Goal: Information Seeking & Learning: Check status

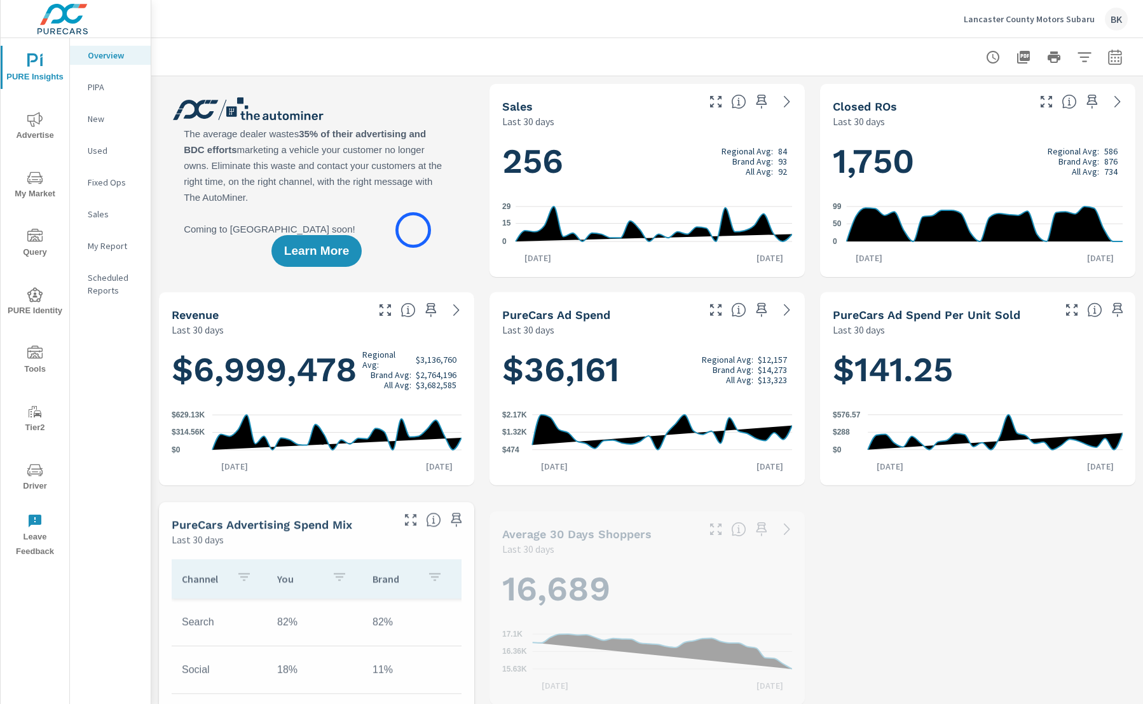
scroll to position [1, 0]
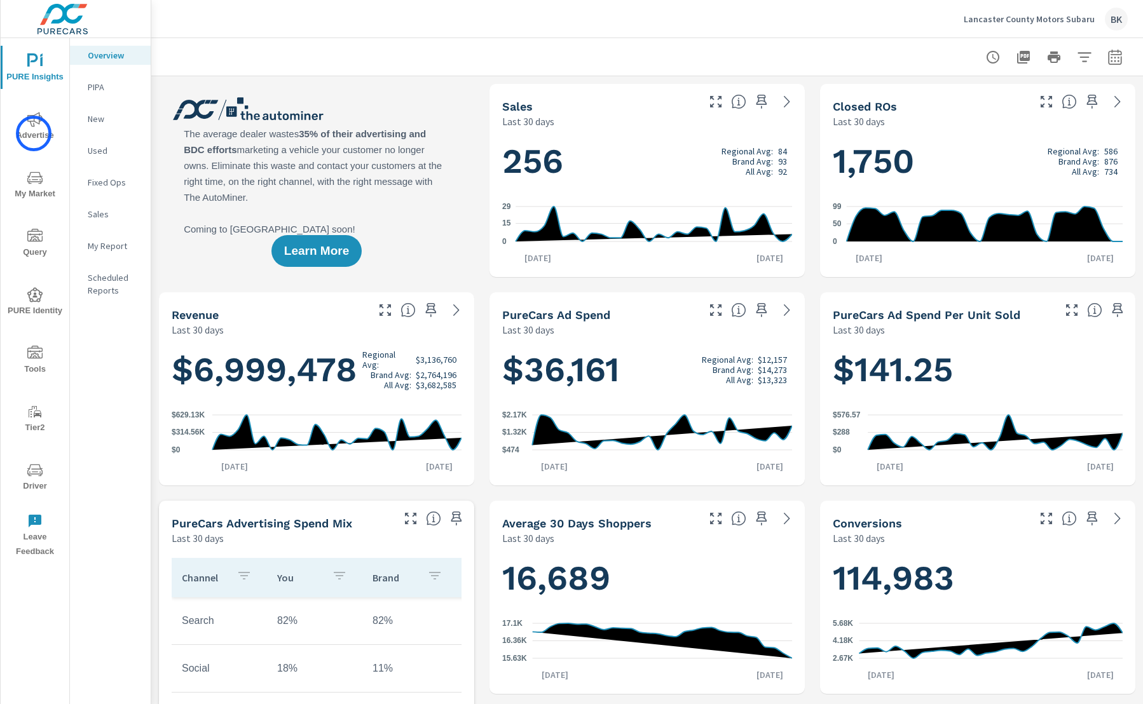
click at [34, 134] on span "Advertise" at bounding box center [34, 127] width 61 height 31
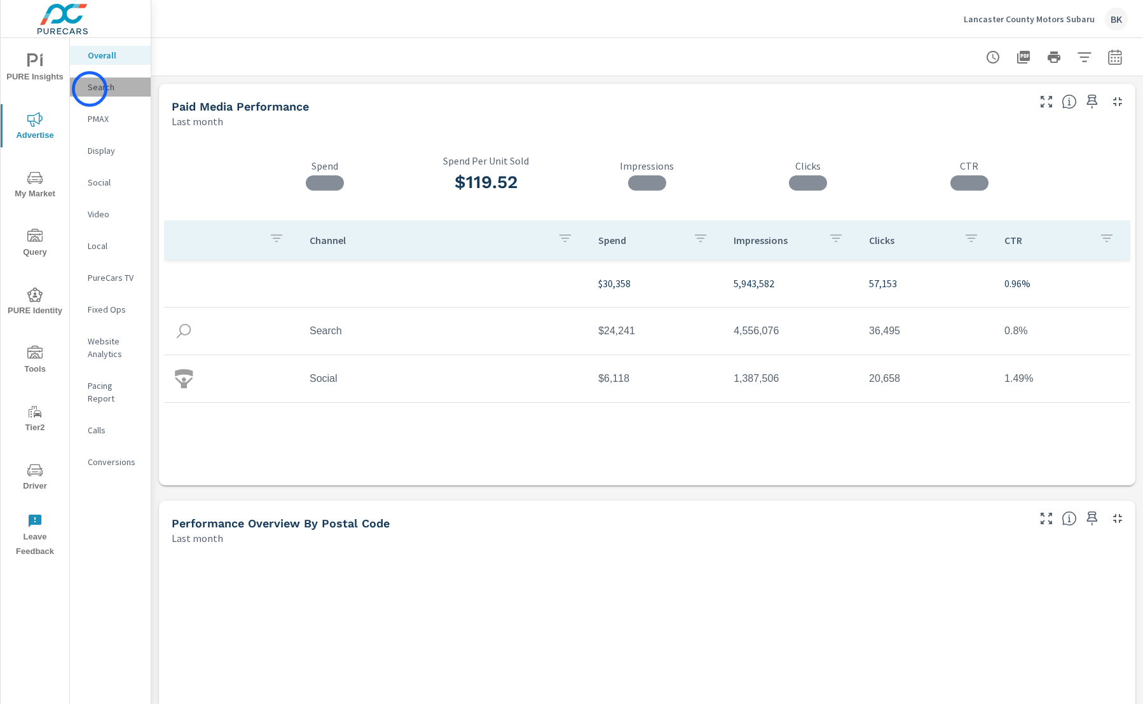
click at [90, 89] on p "Search" at bounding box center [114, 87] width 53 height 13
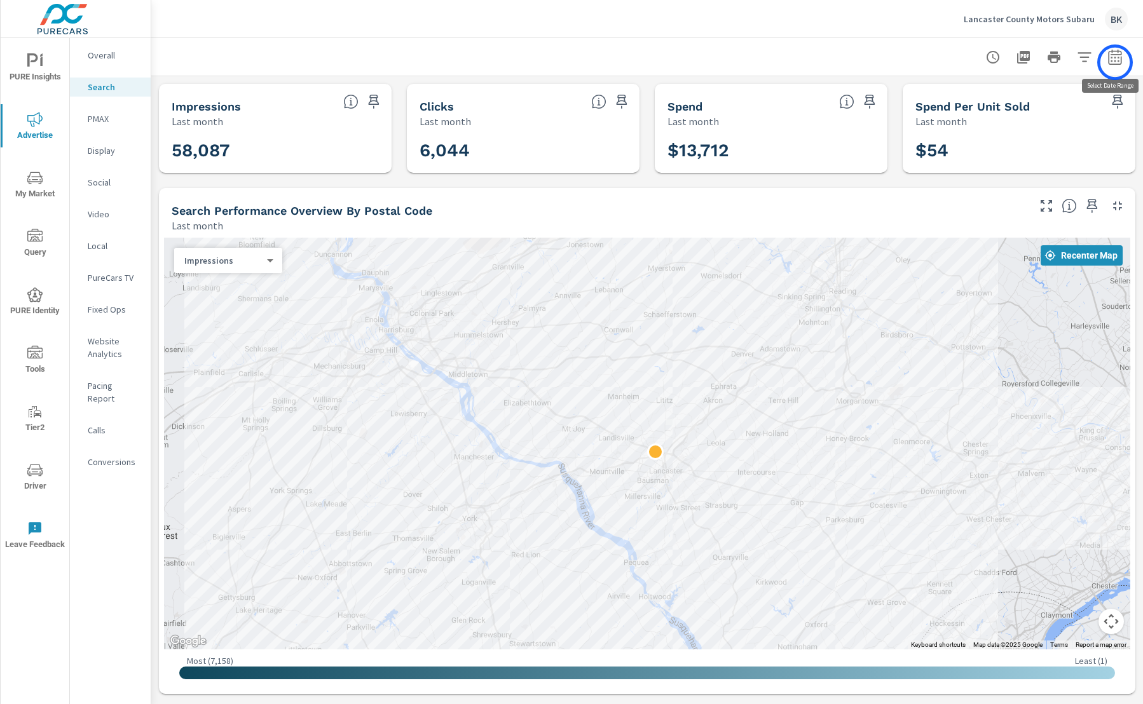
click at [1115, 62] on icon "button" at bounding box center [1114, 57] width 15 height 15
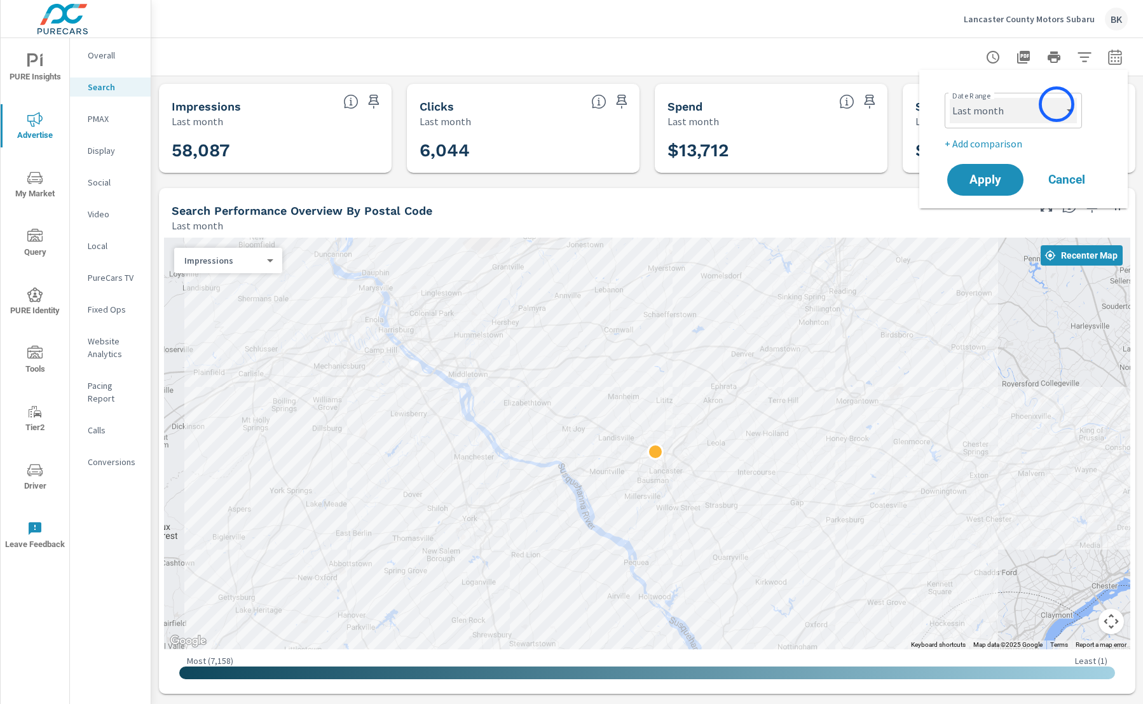
click at [1052, 107] on select "Custom Yesterday Last week Last 7 days Last 14 days Last 30 days Last 45 days L…" at bounding box center [1013, 110] width 127 height 25
click at [950, 98] on select "Custom Yesterday Last week Last 7 days Last 14 days Last 30 days Last 45 days L…" at bounding box center [1013, 110] width 127 height 25
select select "Month to date"
click at [996, 175] on span "Apply" at bounding box center [985, 180] width 52 height 12
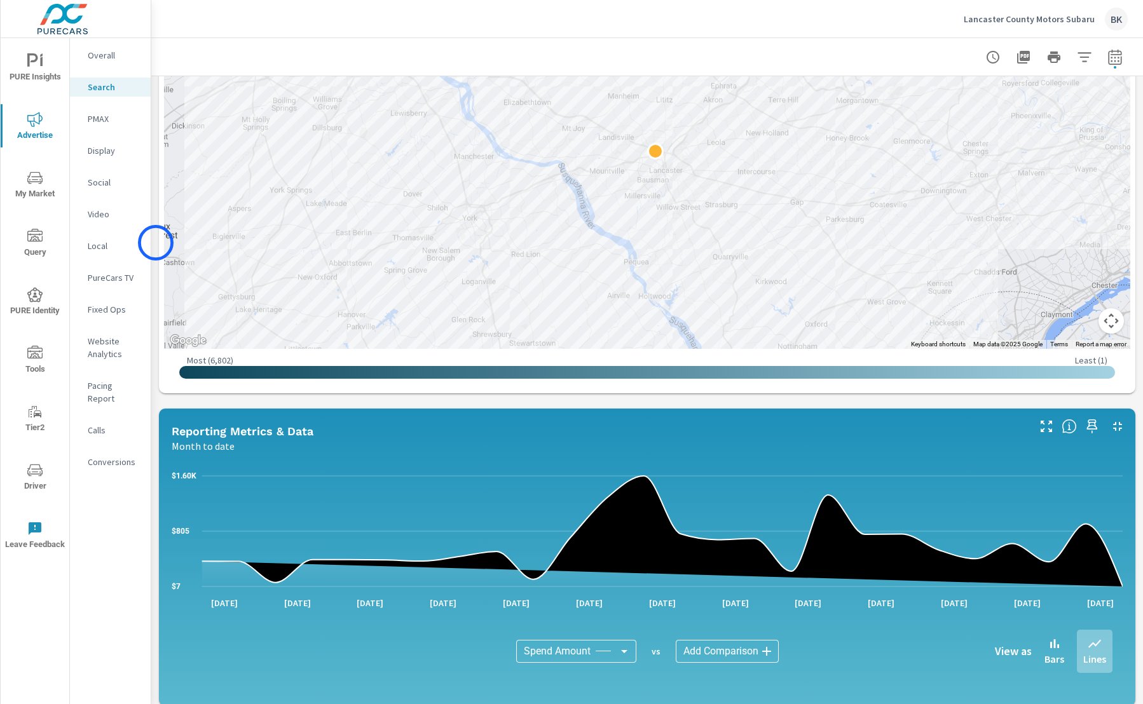
scroll to position [350, 0]
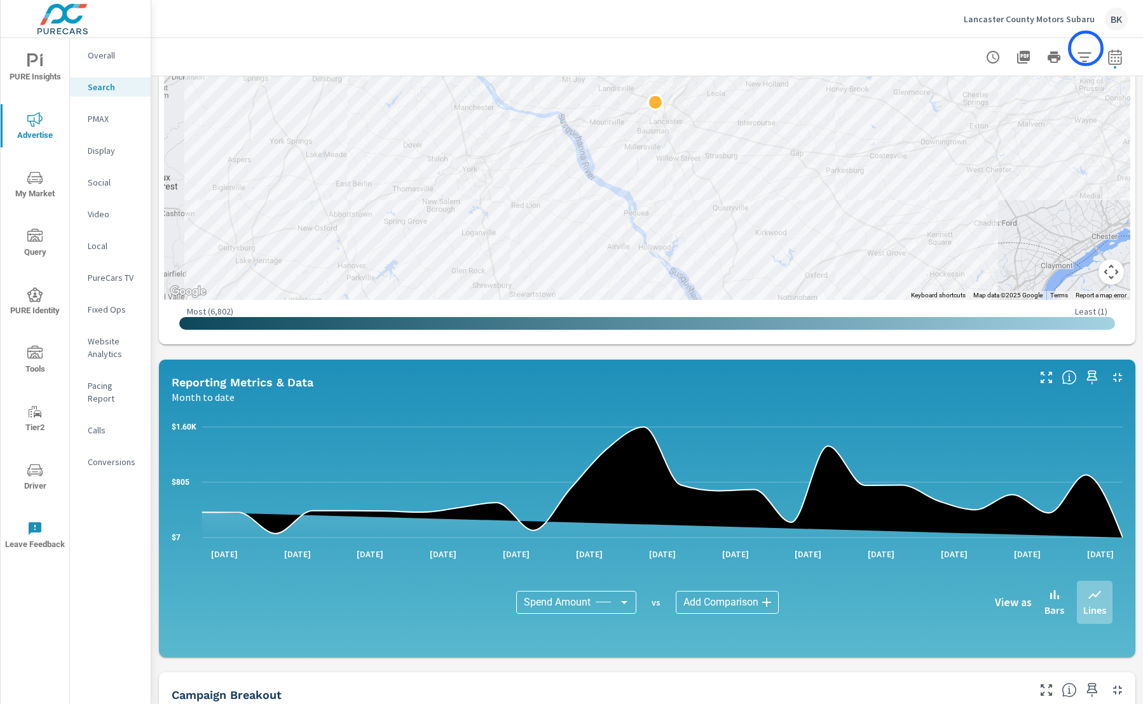
click at [1086, 50] on icon "button" at bounding box center [1084, 57] width 15 height 15
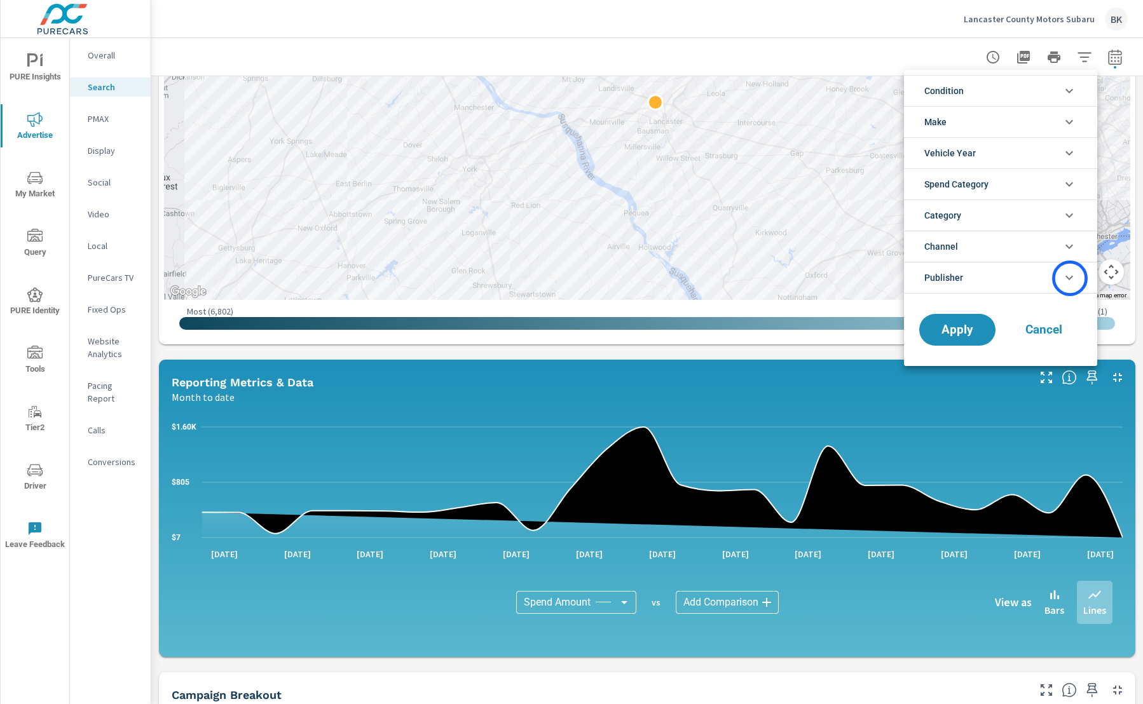
click at [1070, 278] on icon "filter options" at bounding box center [1070, 278] width 8 height 4
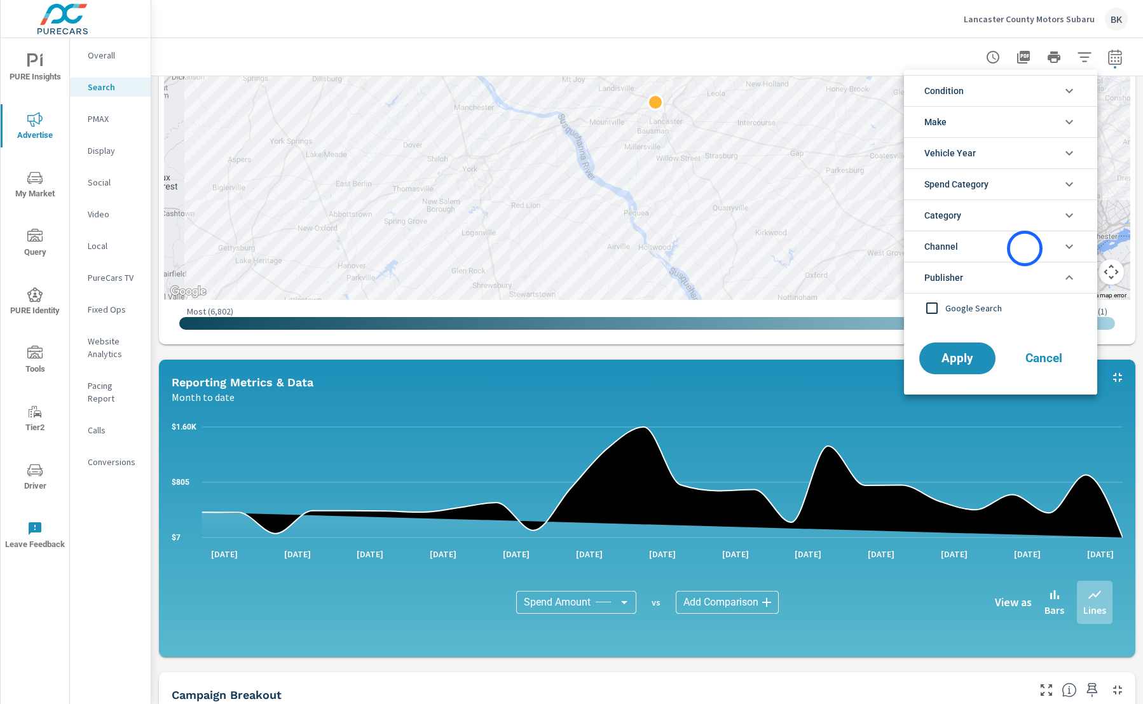
click at [1025, 249] on li "Channel" at bounding box center [1000, 246] width 193 height 31
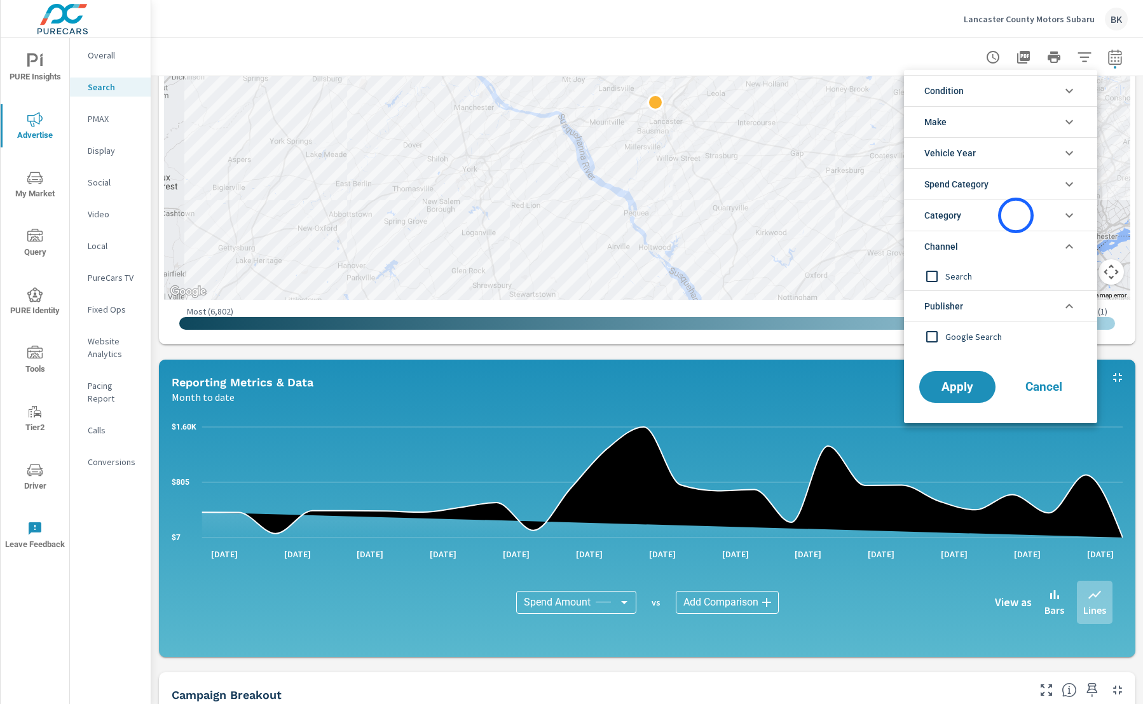
click at [1016, 216] on li "Category" at bounding box center [1000, 215] width 193 height 31
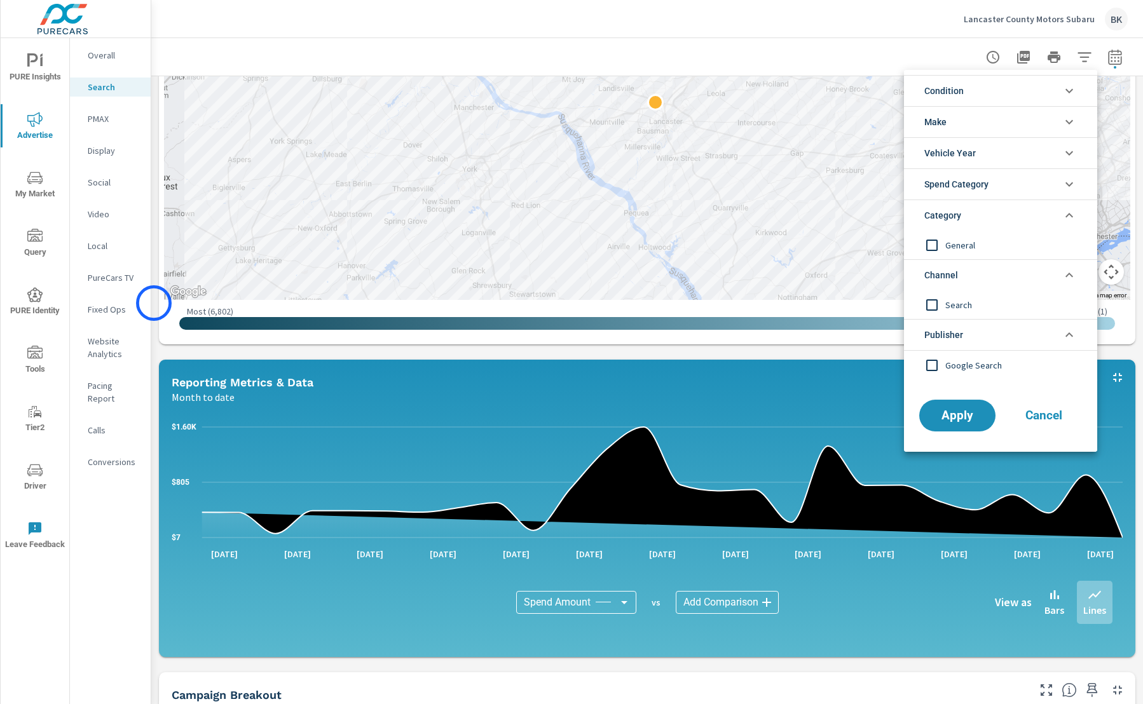
click at [154, 303] on div at bounding box center [571, 352] width 1143 height 704
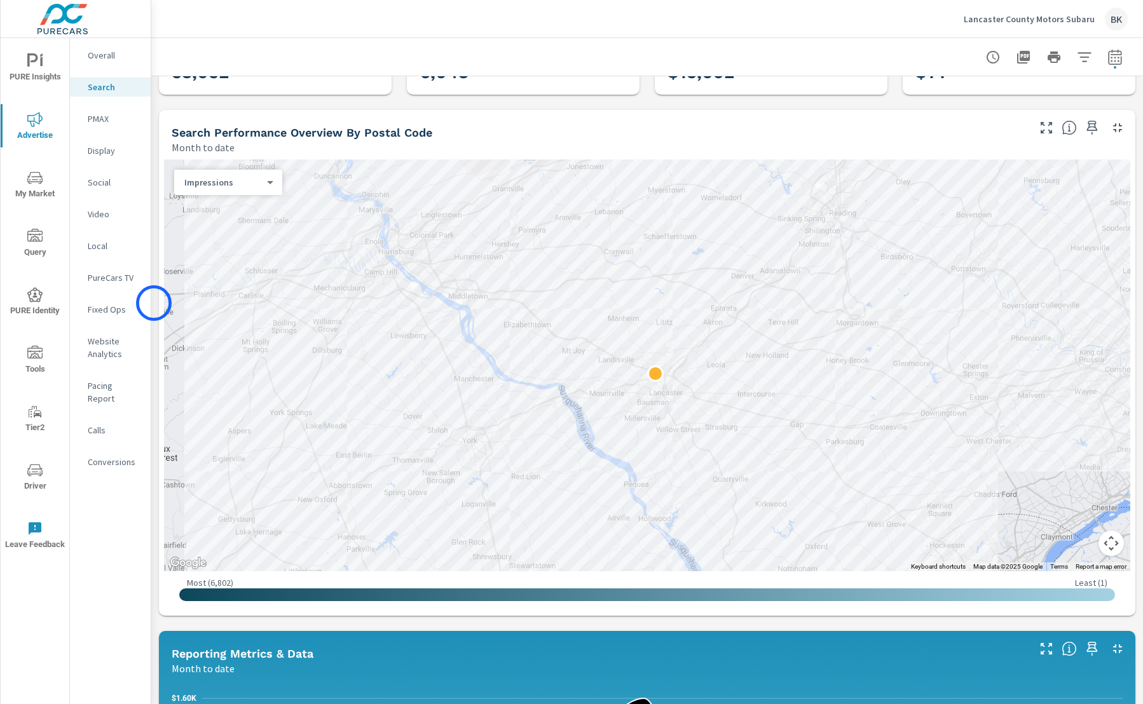
scroll to position [107, 0]
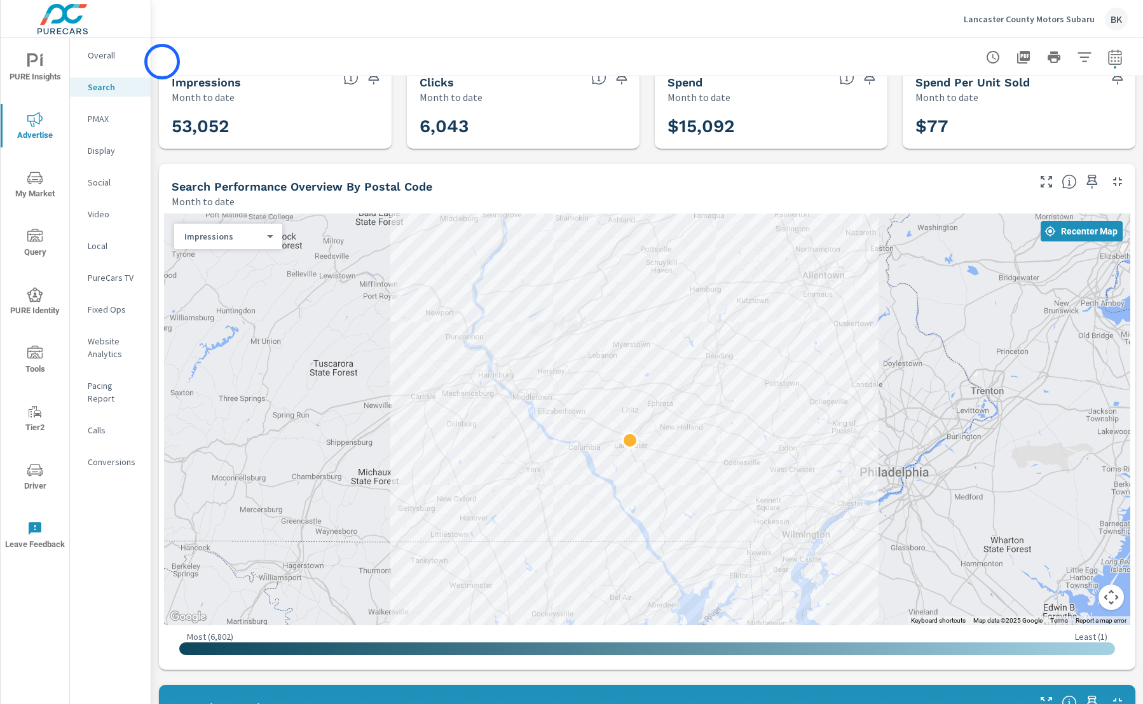
scroll to position [28, 0]
